Goal: Information Seeking & Learning: Learn about a topic

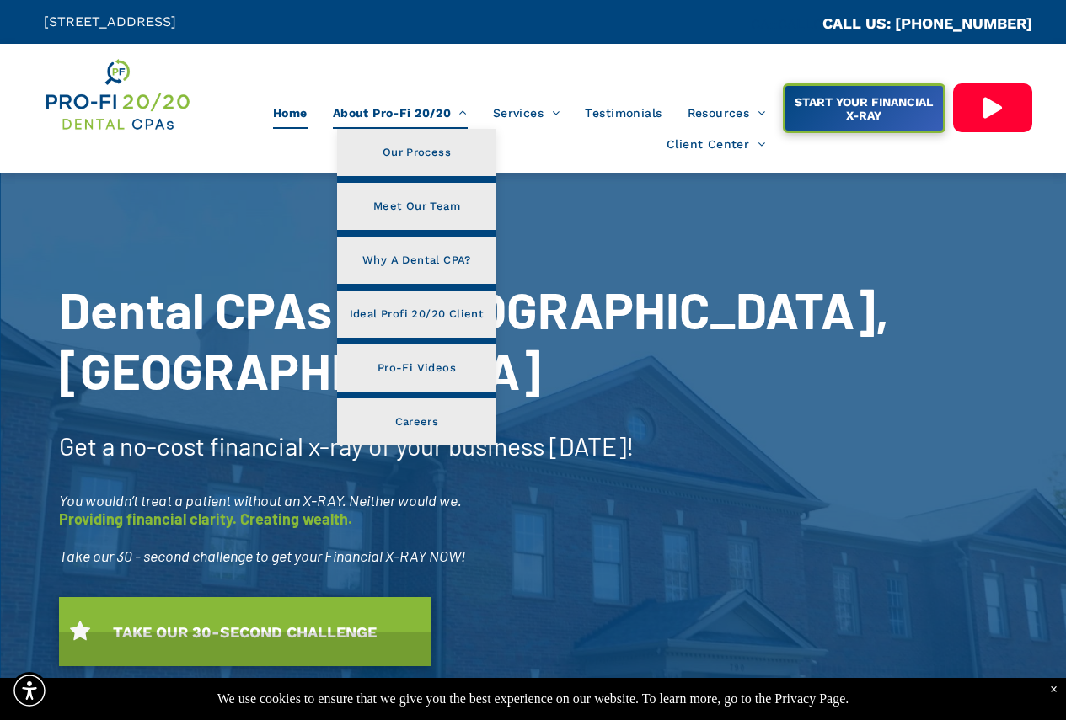
click at [411, 126] on li "About Pro-Fi 20/20 Our Process Meet Our Team Why A Dental CPA? Ideal Profi 20/2…" at bounding box center [400, 113] width 160 height 32
click at [412, 106] on span "About Pro-Fi 20/20" at bounding box center [400, 113] width 135 height 32
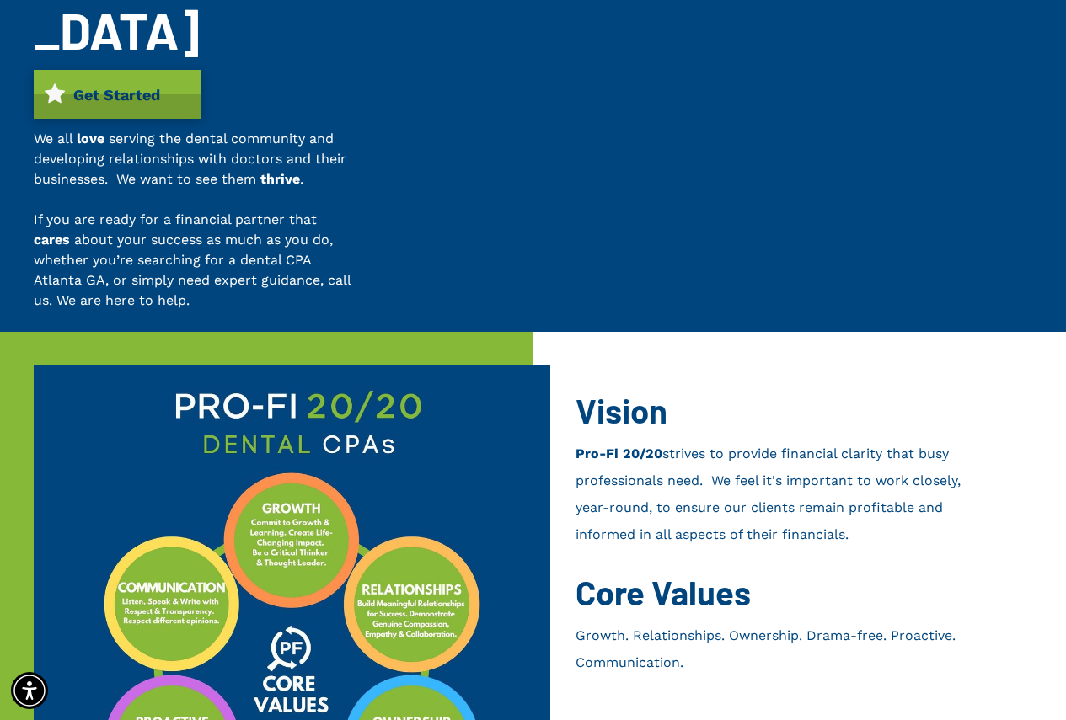
scroll to position [505, 0]
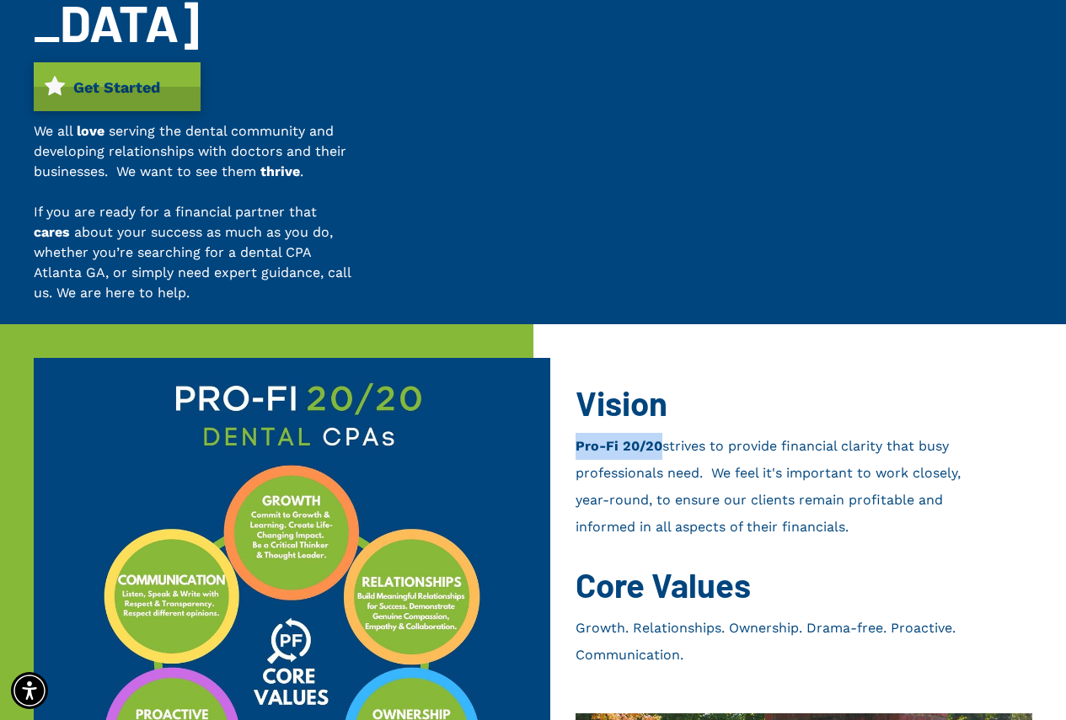
drag, startPoint x: 658, startPoint y: 261, endPoint x: 577, endPoint y: 257, distance: 81.0
click at [577, 438] on b "Pro-Fi 20/20 strives to provide financial clarity that busy professionals need.…" at bounding box center [767, 486] width 385 height 97
copy b "Pro-Fi 20/20"
